Goal: Find specific page/section: Find specific page/section

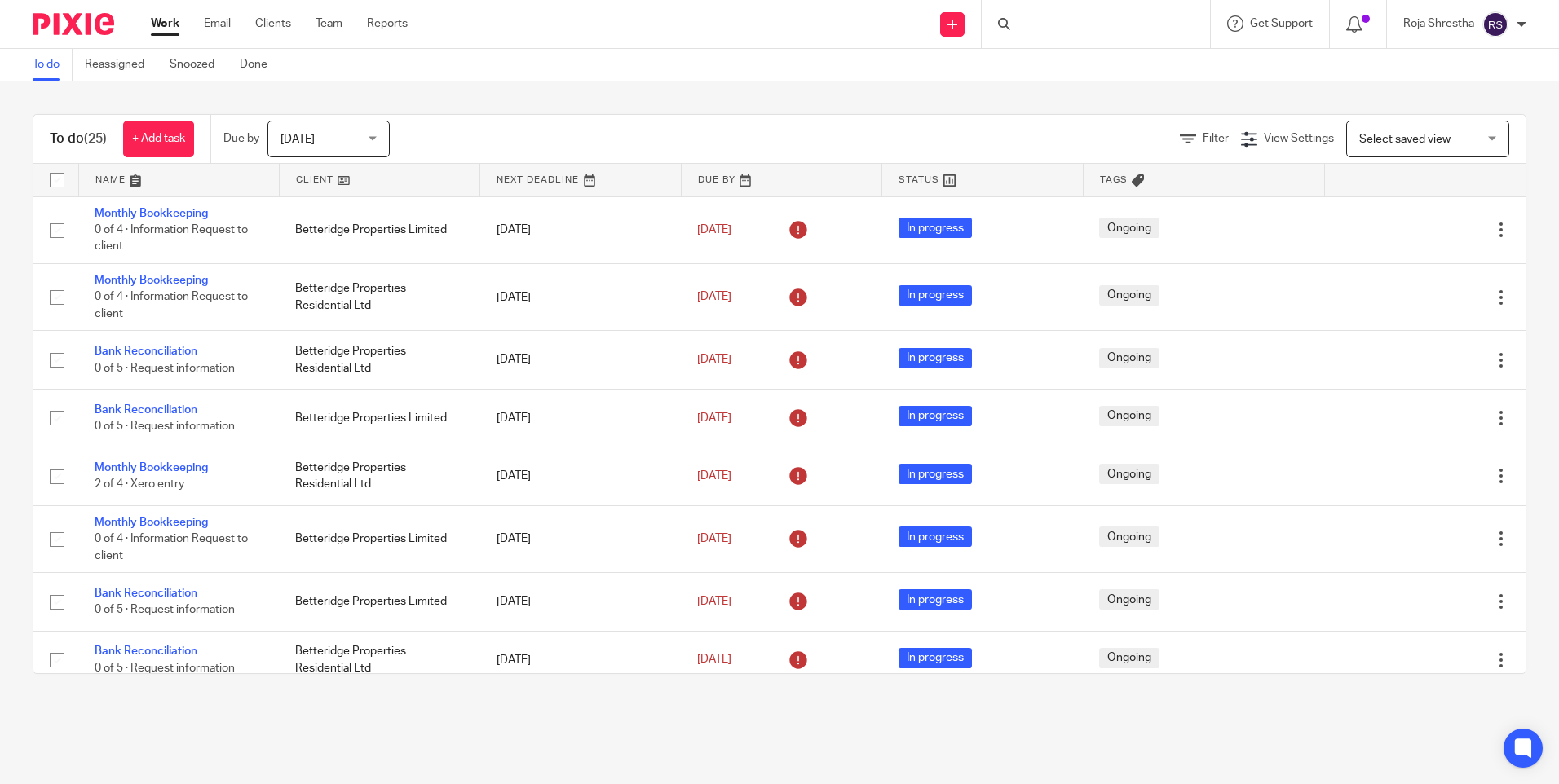
click at [1043, 25] on div at bounding box center [1095, 24] width 228 height 48
click at [1047, 24] on input "Search" at bounding box center [1088, 27] width 147 height 15
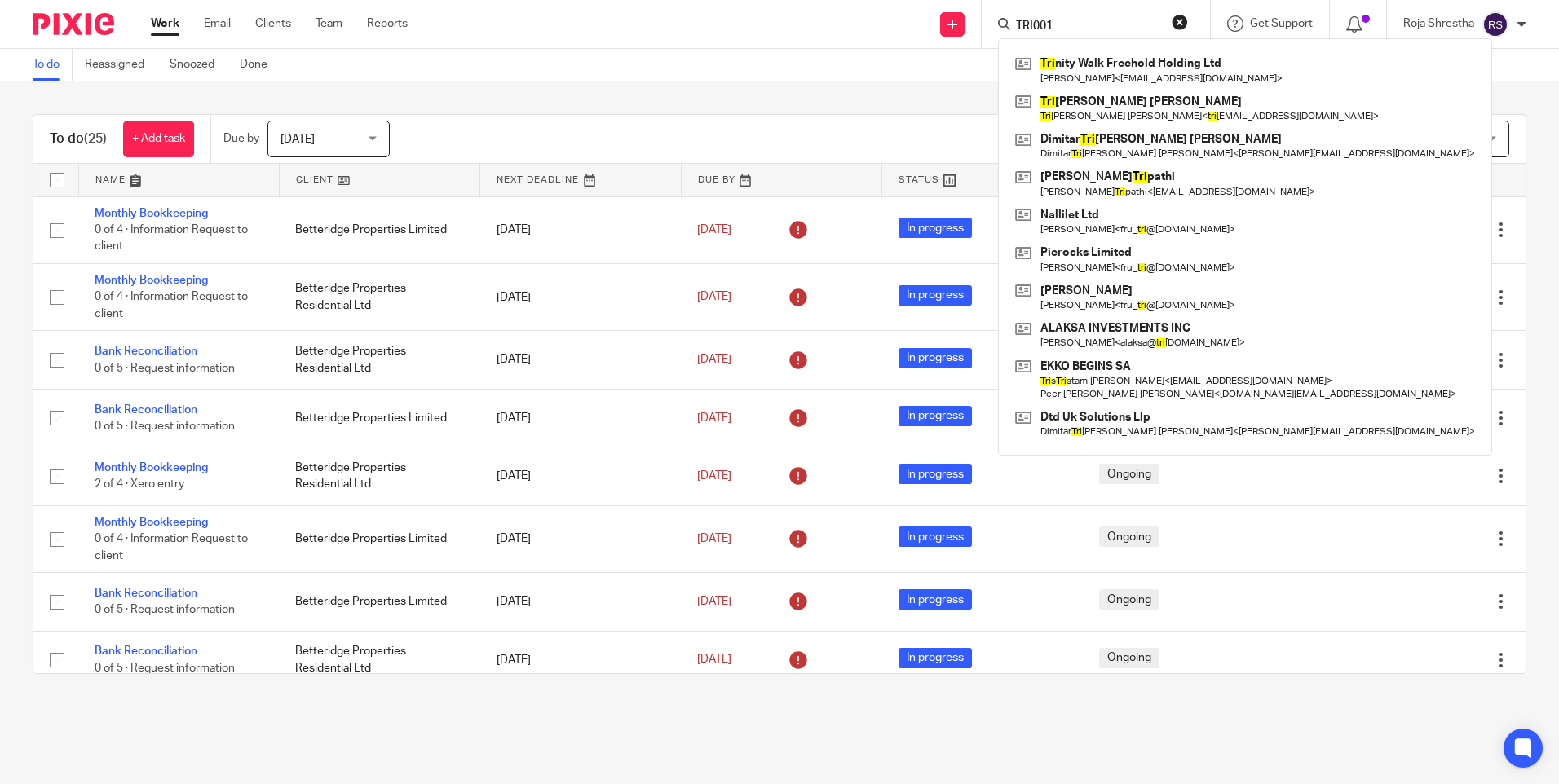
click button "submit" at bounding box center [0, 0] width 0 height 0
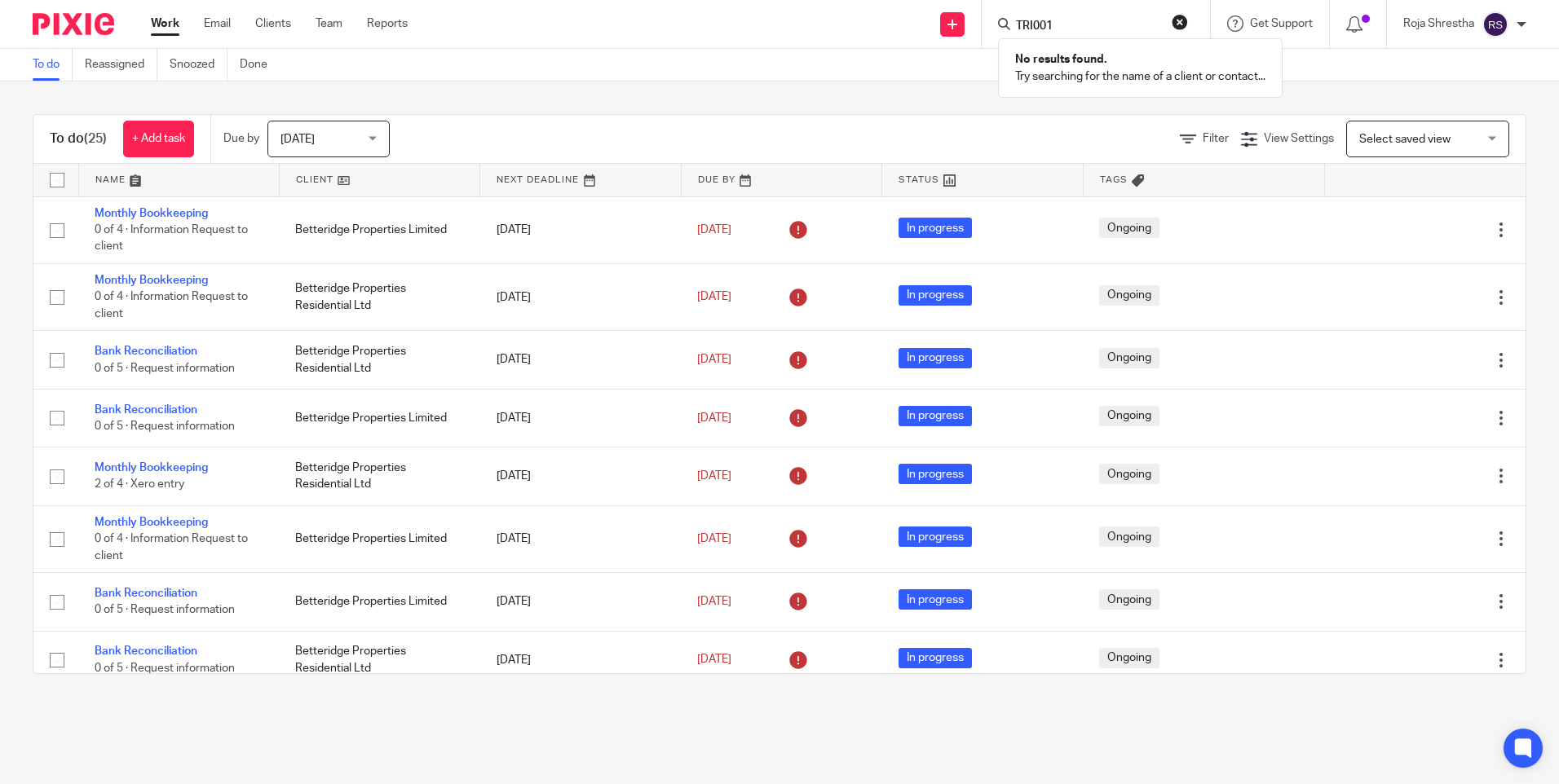
click at [1056, 25] on input "TRI001" at bounding box center [1088, 27] width 147 height 15
type input "T"
type input "Trinity"
click at [1072, 64] on link at bounding box center [1149, 70] width 276 height 37
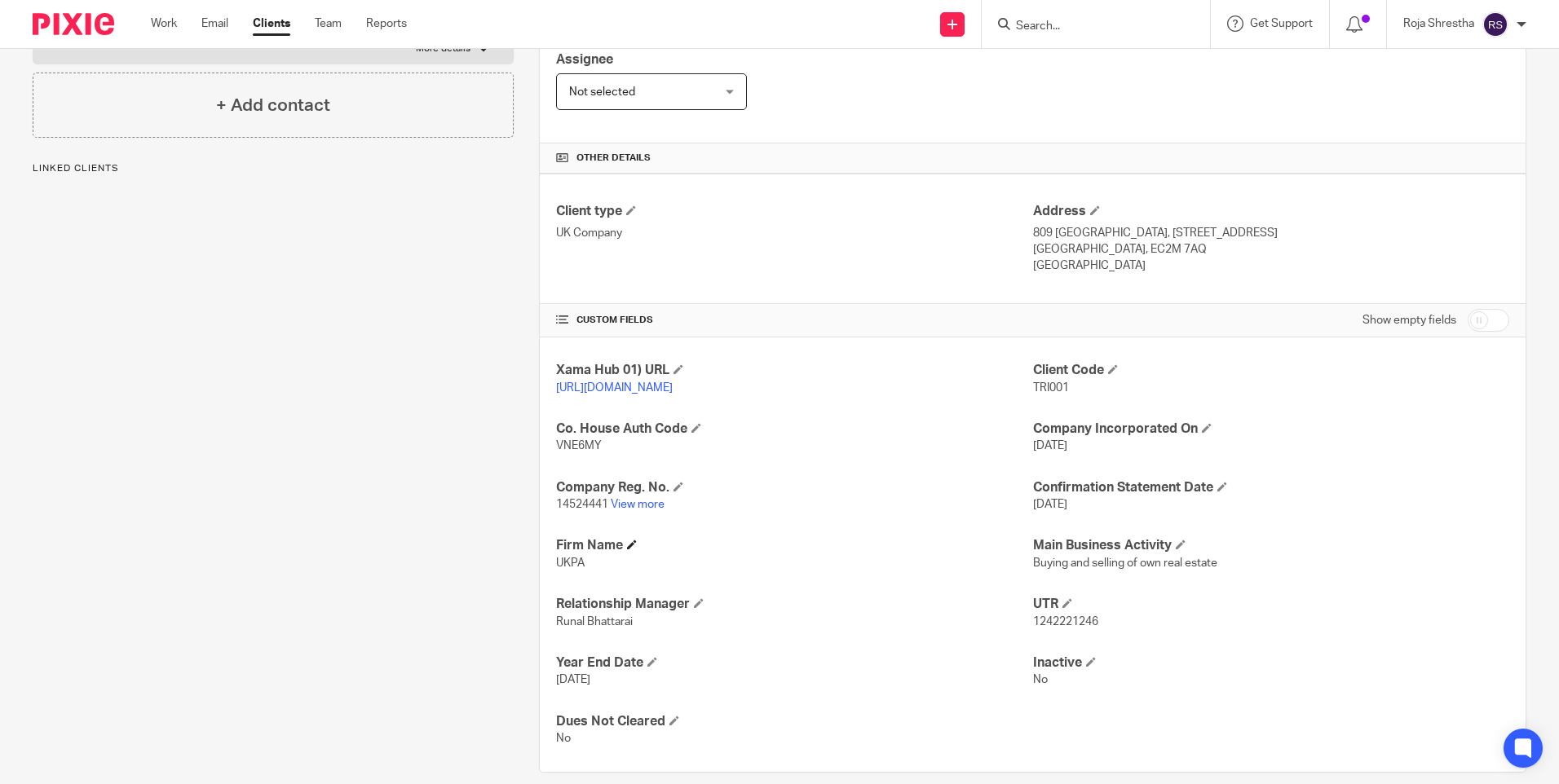
scroll to position [327, 0]
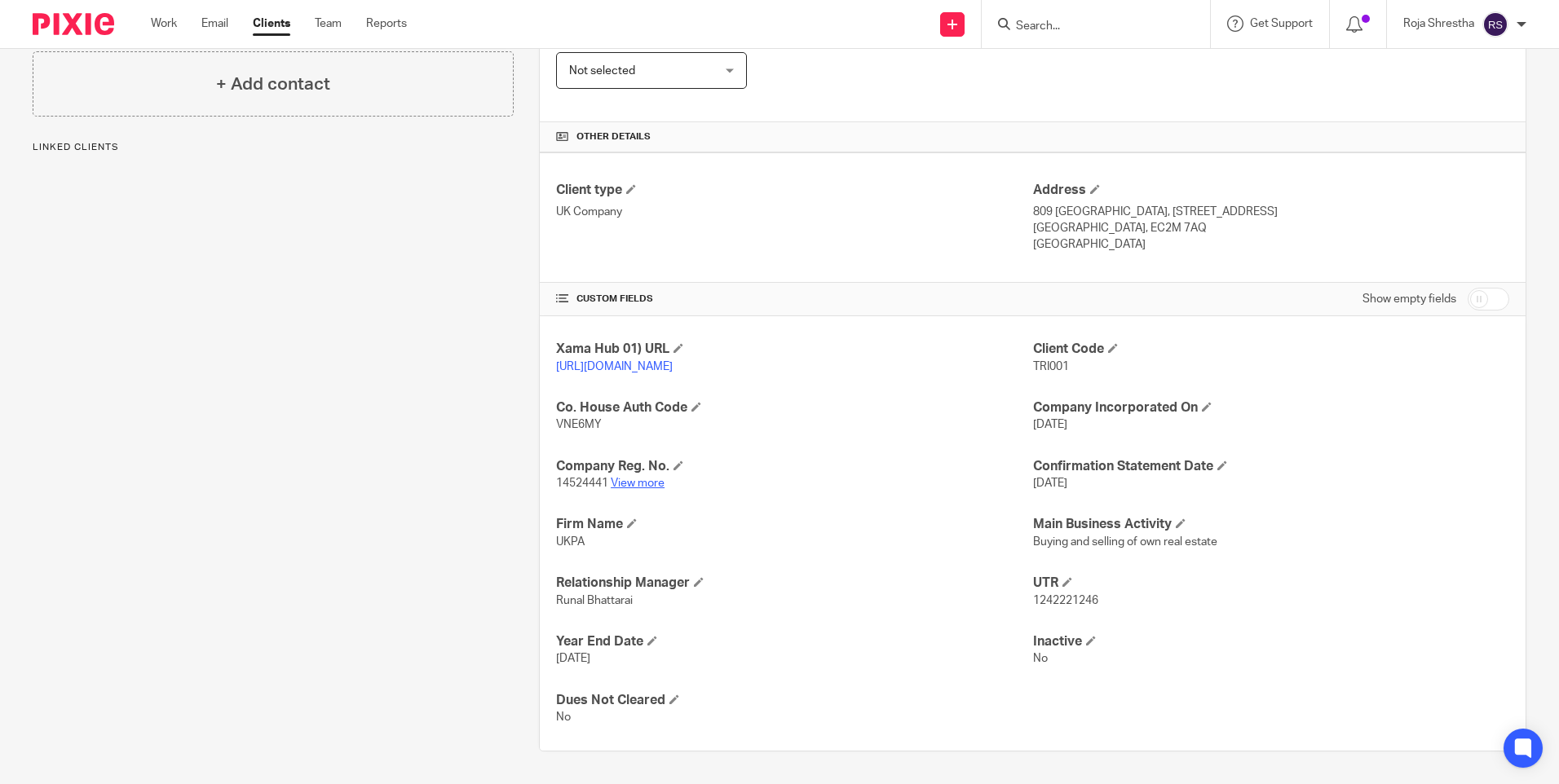
click at [630, 487] on link "View more" at bounding box center [638, 483] width 54 height 11
